Goal: Navigation & Orientation: Find specific page/section

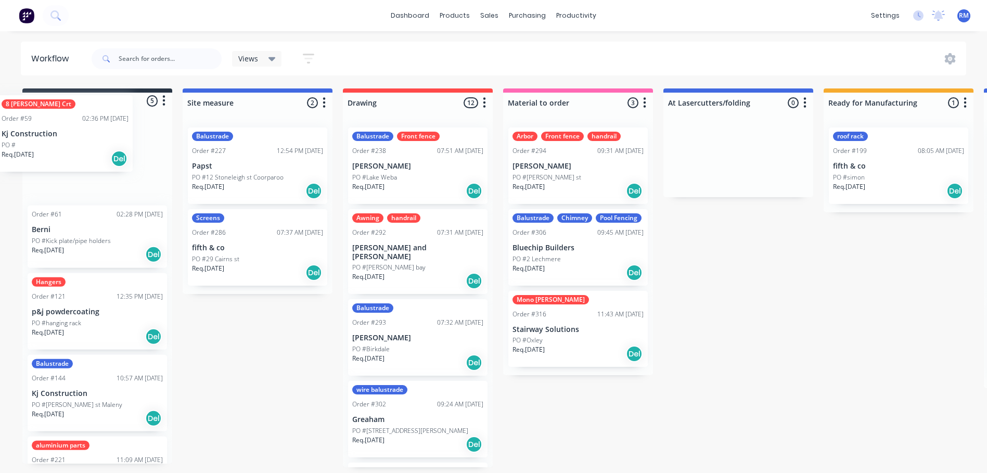
drag, startPoint x: 112, startPoint y: 164, endPoint x: 86, endPoint y: 137, distance: 37.2
click at [86, 137] on div "8 [PERSON_NAME] Crt Order #59 02:36 PM [DATE] Kj Construction PO # Req. [DATE] …" at bounding box center [97, 289] width 150 height 348
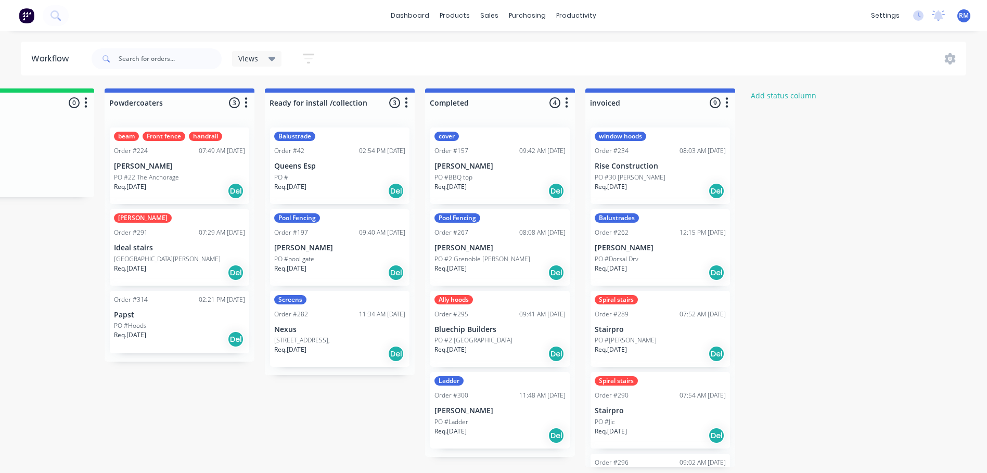
scroll to position [0, 1200]
click at [414, 19] on link "dashboard" at bounding box center [409, 16] width 49 height 16
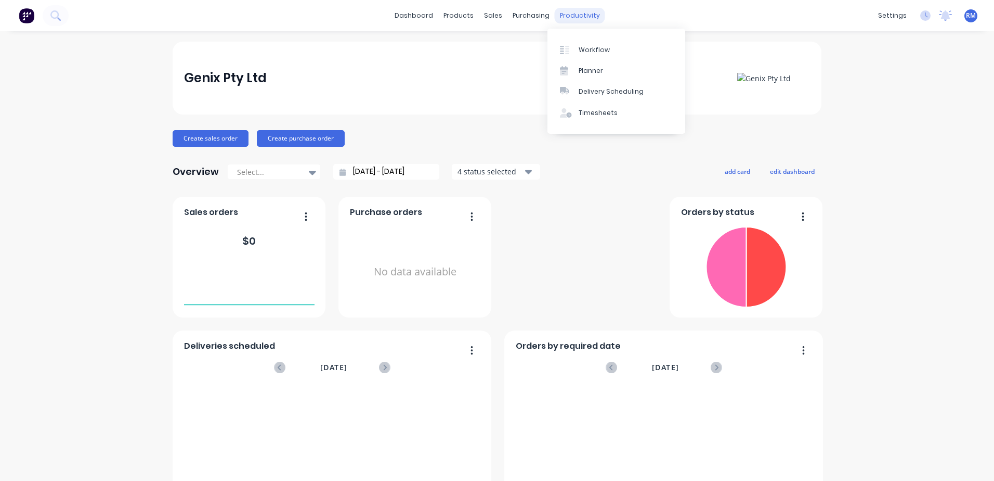
click at [569, 18] on div "productivity" at bounding box center [580, 16] width 50 height 16
click at [600, 67] on div "Planner" at bounding box center [591, 70] width 24 height 9
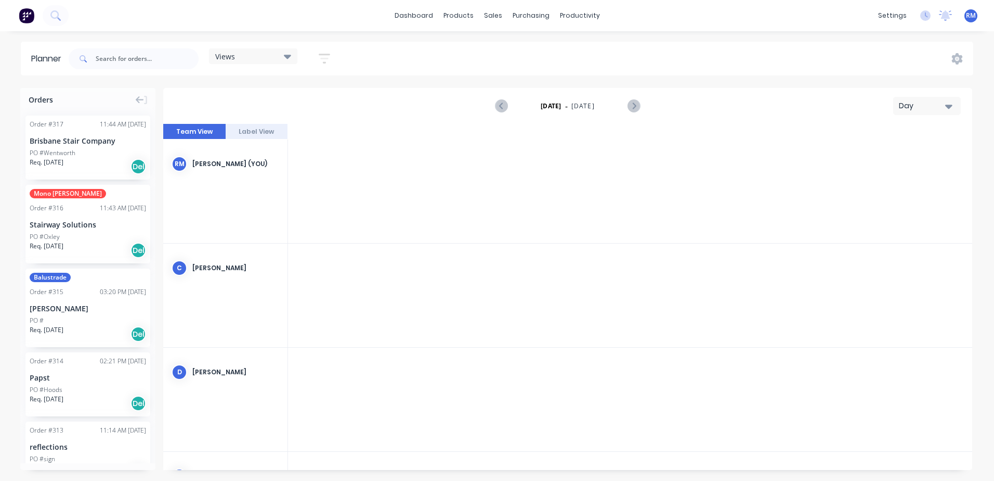
scroll to position [0, 2497]
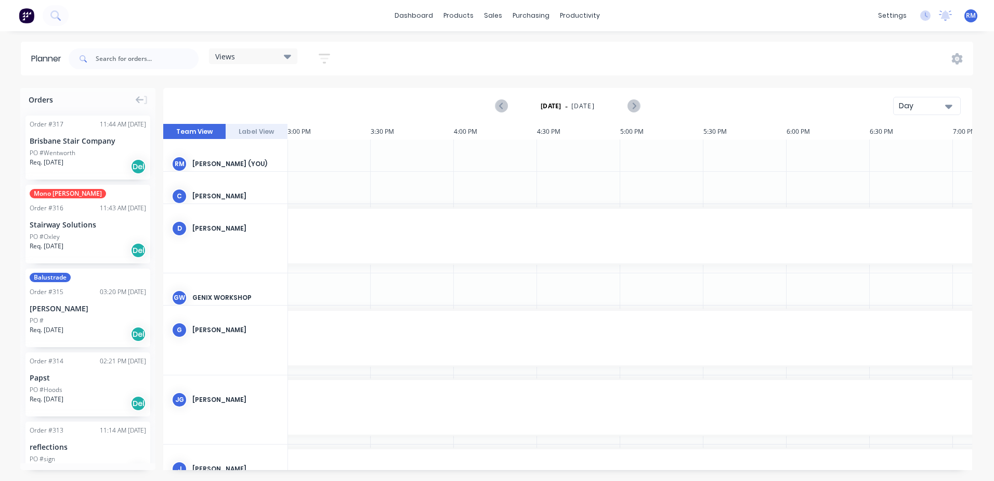
drag, startPoint x: 949, startPoint y: 107, endPoint x: 949, endPoint y: 115, distance: 8.3
click at [950, 107] on icon "button" at bounding box center [948, 107] width 7 height 4
click at [901, 157] on div "Week" at bounding box center [908, 154] width 103 height 21
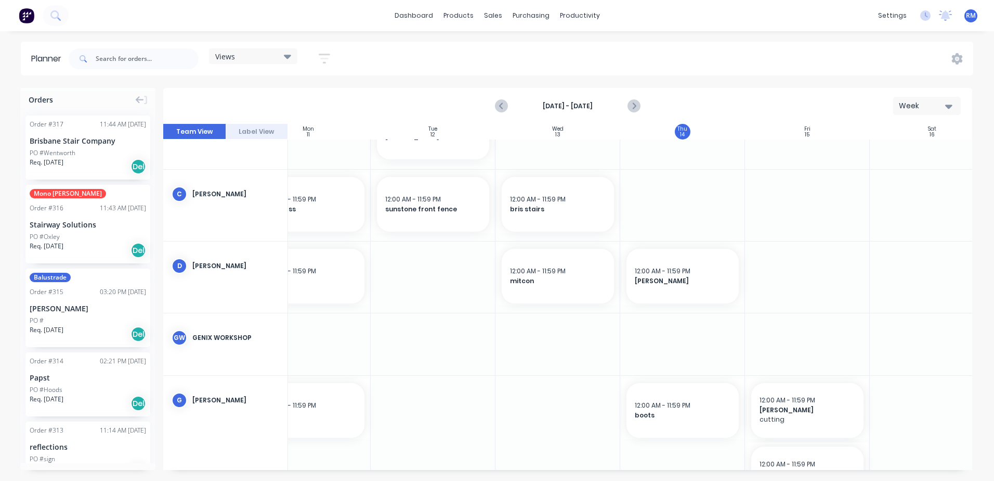
scroll to position [137, 167]
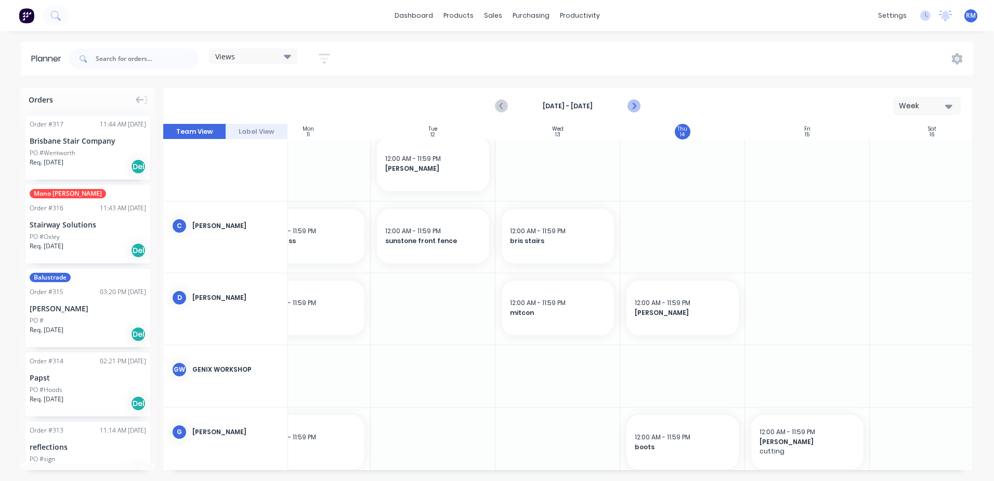
click at [633, 106] on icon "Next page" at bounding box center [634, 106] width 12 height 12
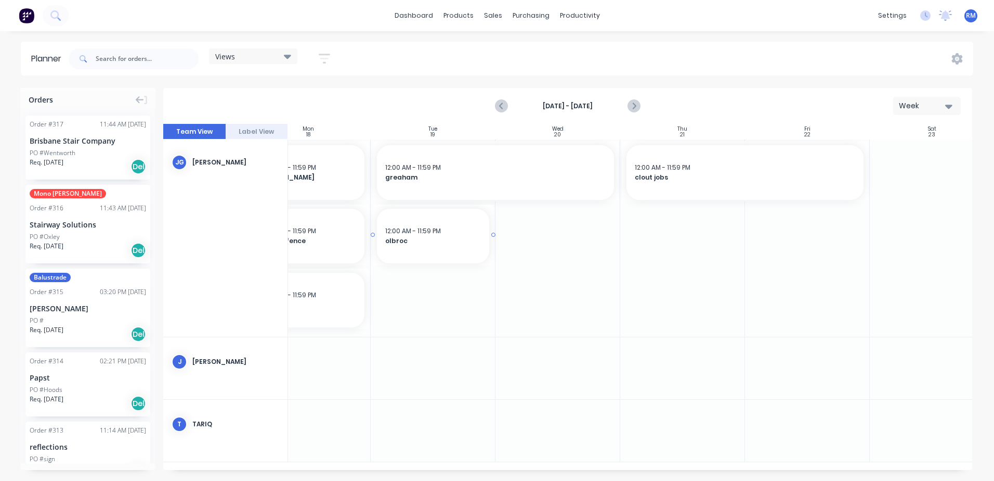
scroll to position [163, 167]
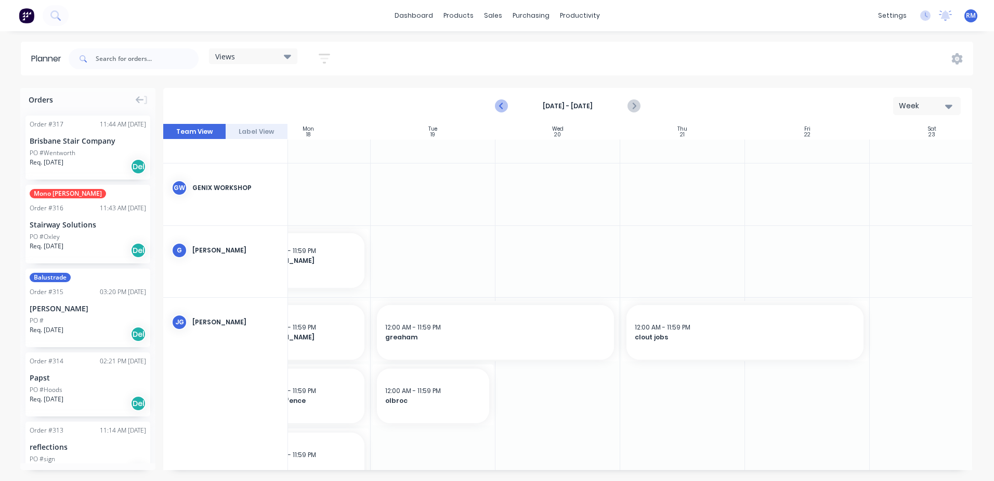
click at [504, 105] on icon "Previous page" at bounding box center [502, 106] width 12 height 12
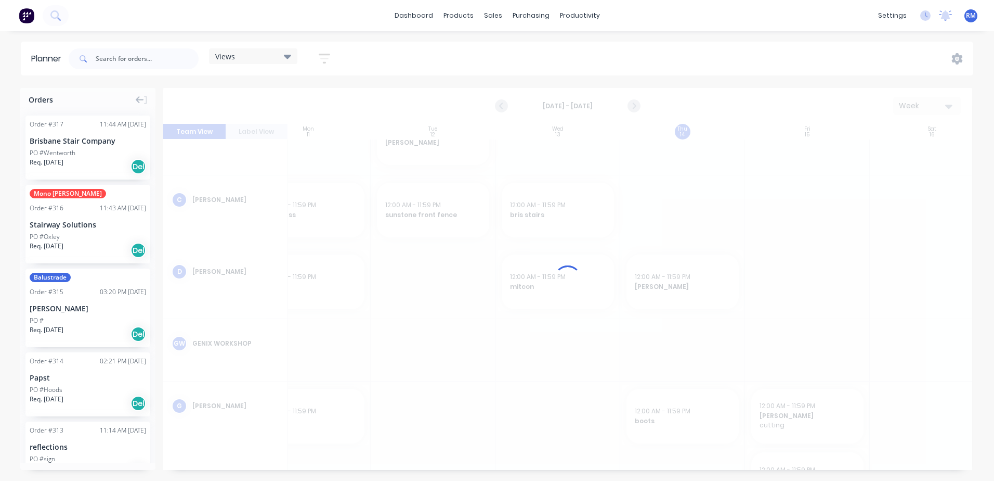
scroll to position [319, 167]
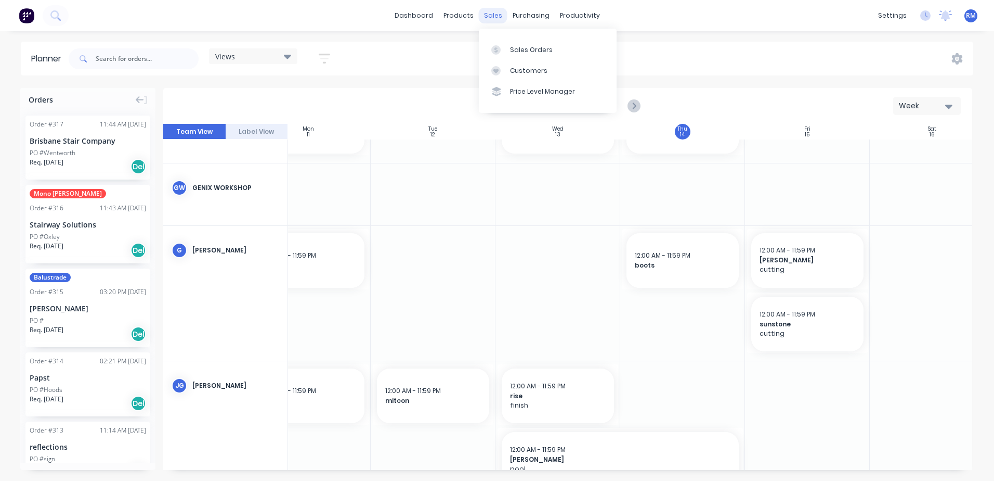
click at [490, 16] on div "sales" at bounding box center [493, 16] width 29 height 16
click at [520, 49] on div "Sales Orders" at bounding box center [531, 49] width 43 height 9
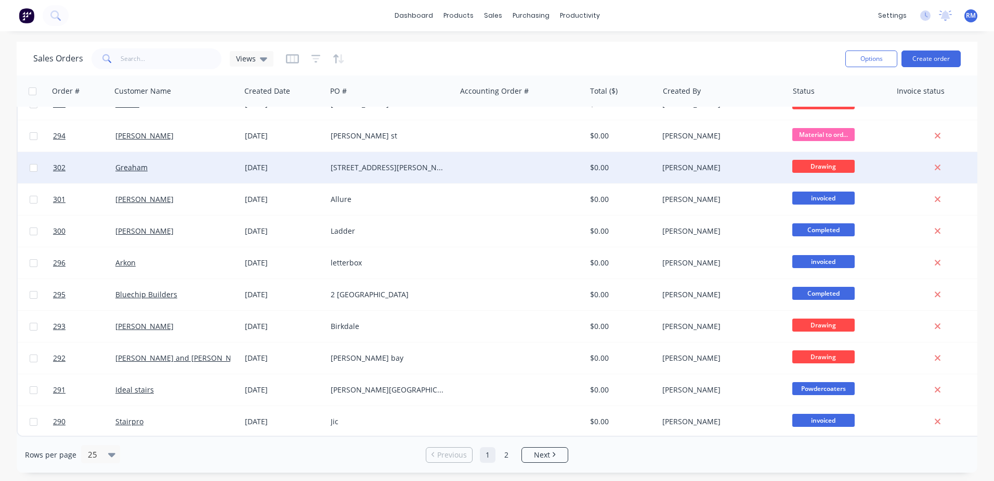
scroll to position [469, 0]
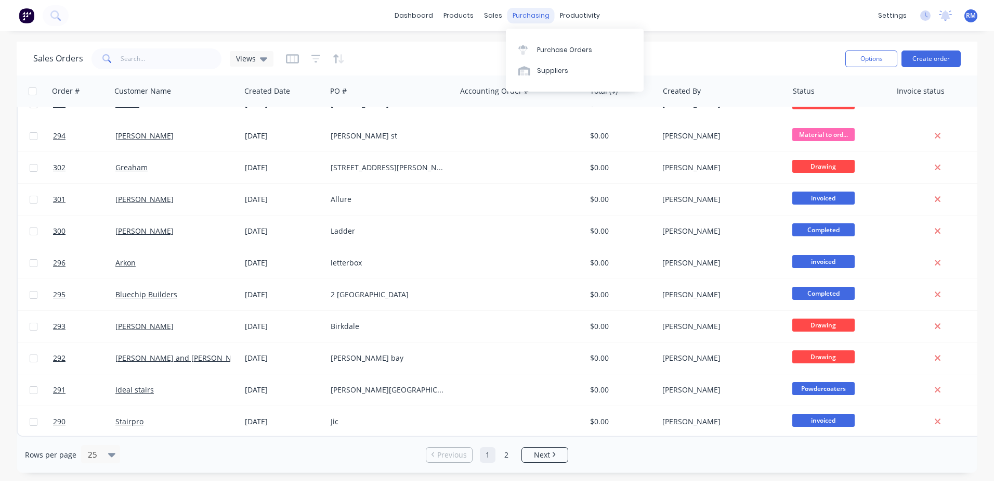
click at [517, 13] on div "purchasing" at bounding box center [531, 16] width 47 height 16
